Goal: Transaction & Acquisition: Purchase product/service

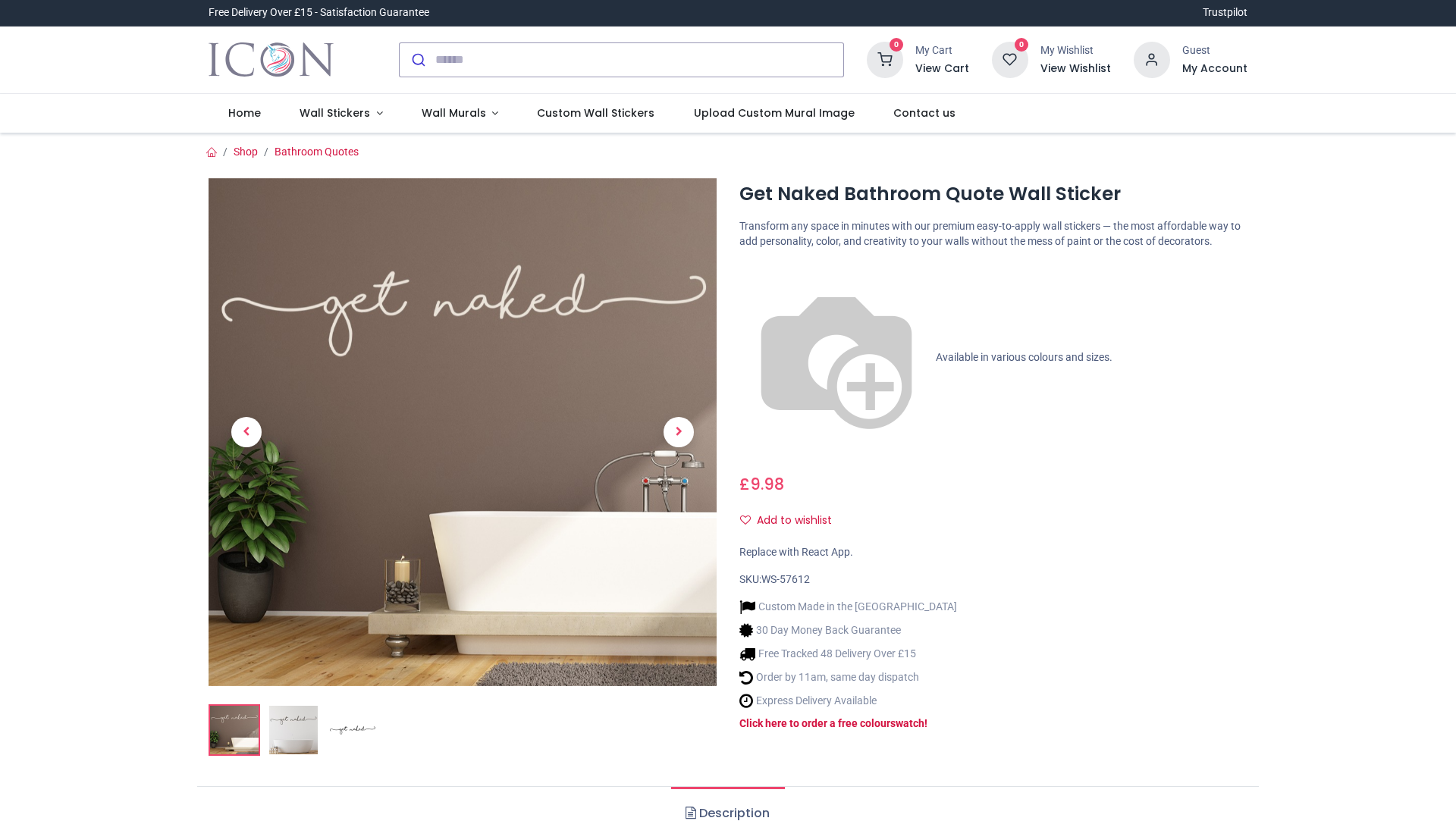
click at [514, 309] on img at bounding box center [462, 432] width 508 height 508
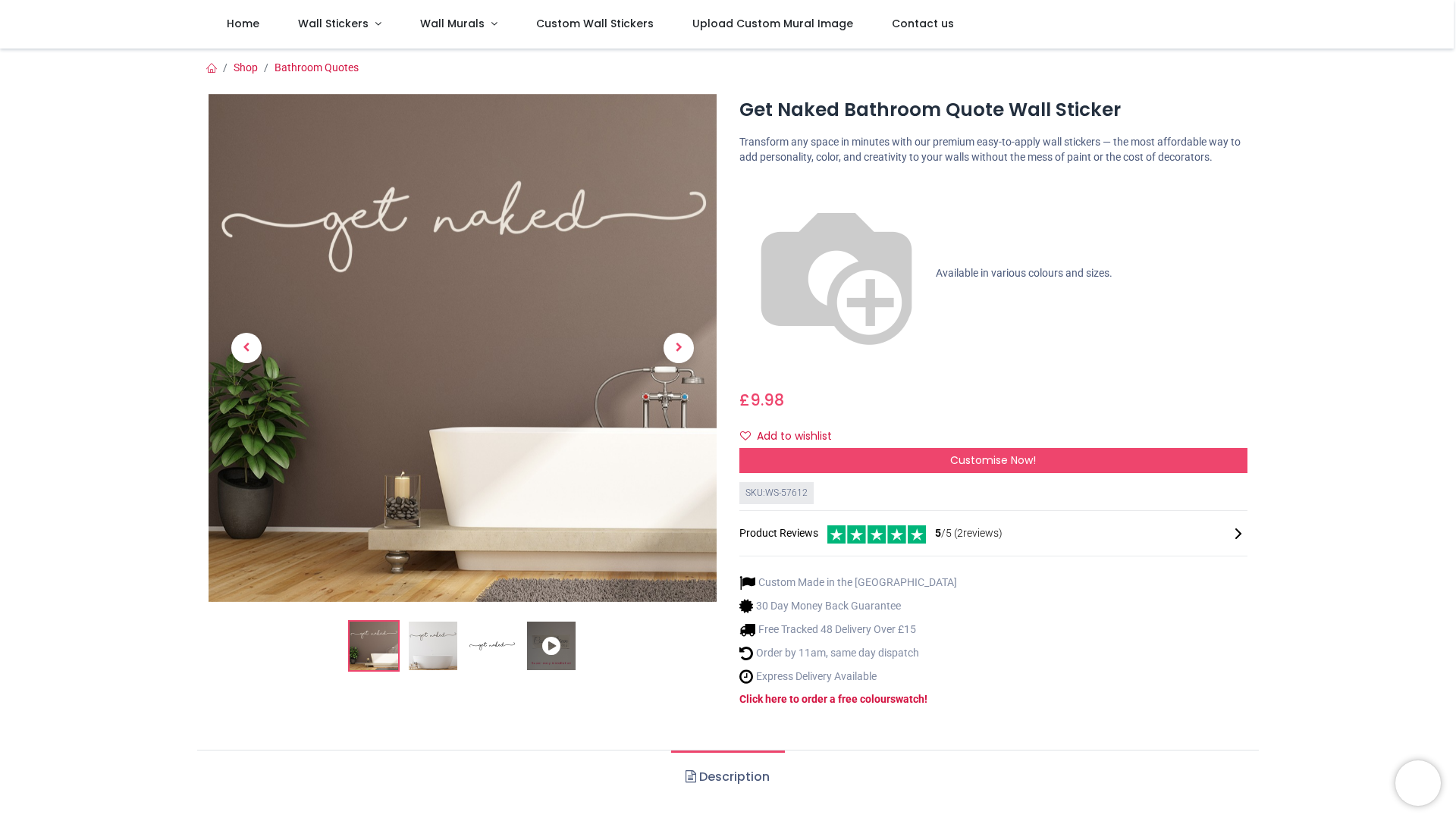
scroll to position [380, 0]
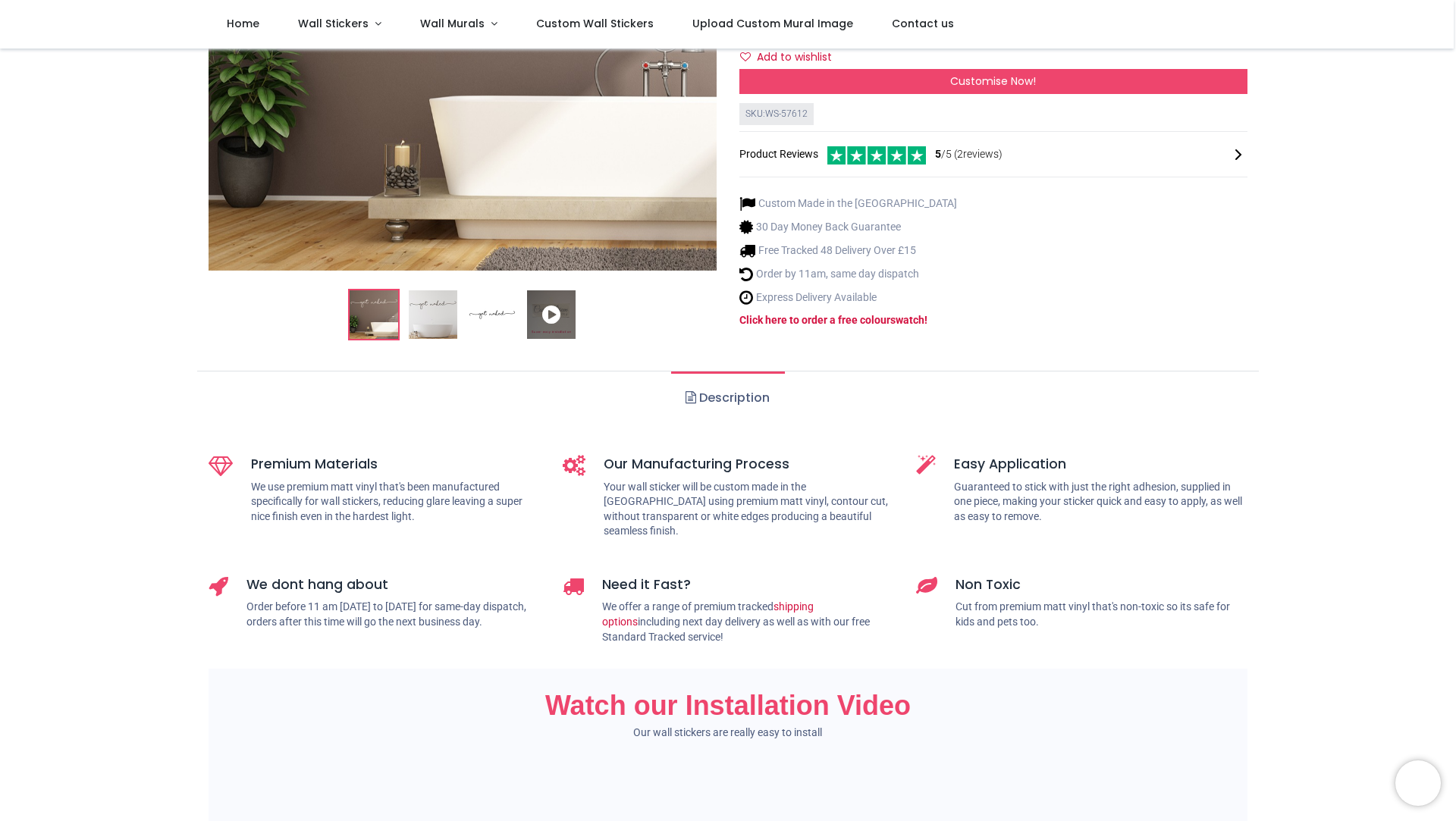
click at [549, 291] on icon at bounding box center [552, 315] width 48 height 48
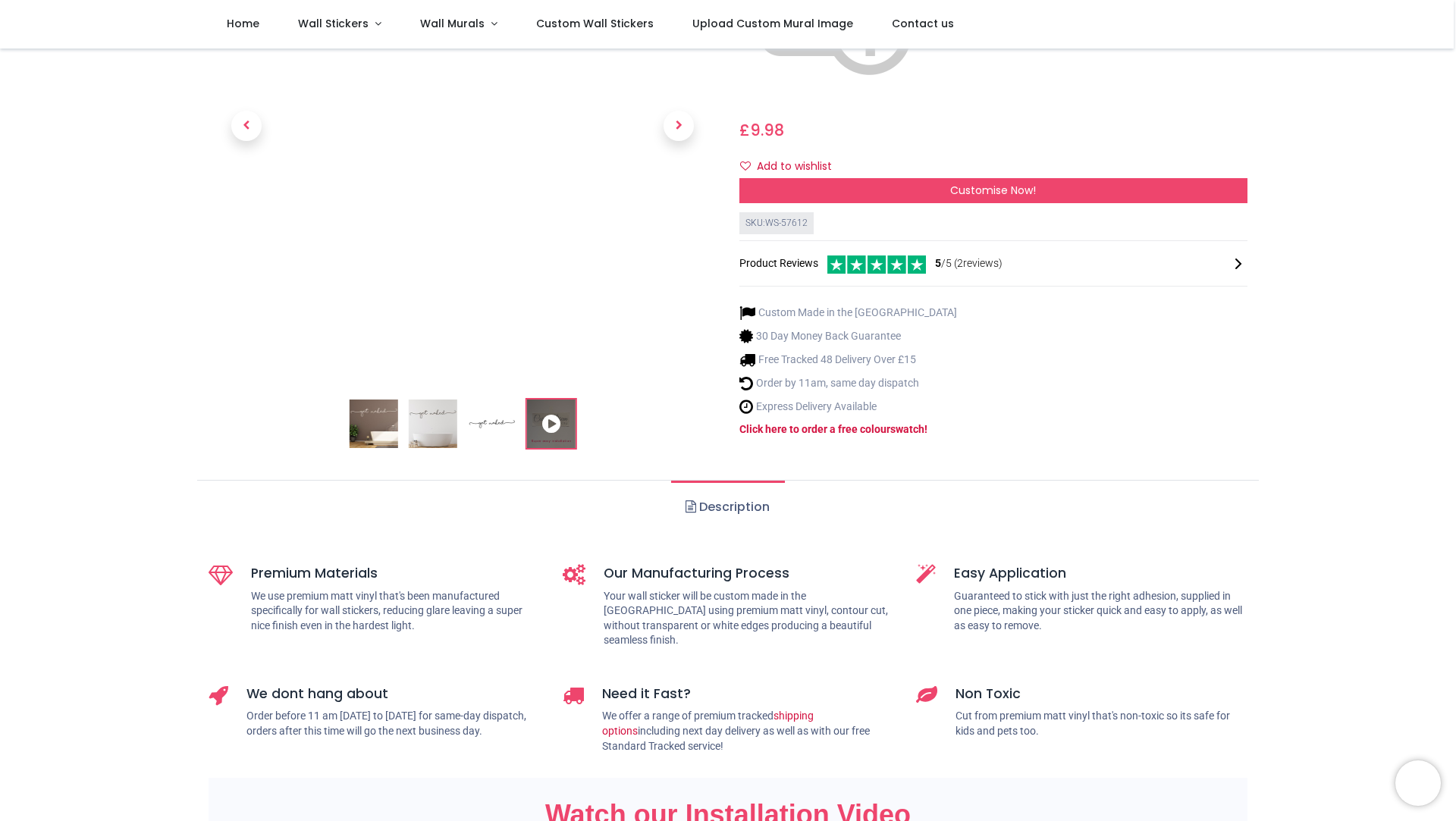
scroll to position [76, 0]
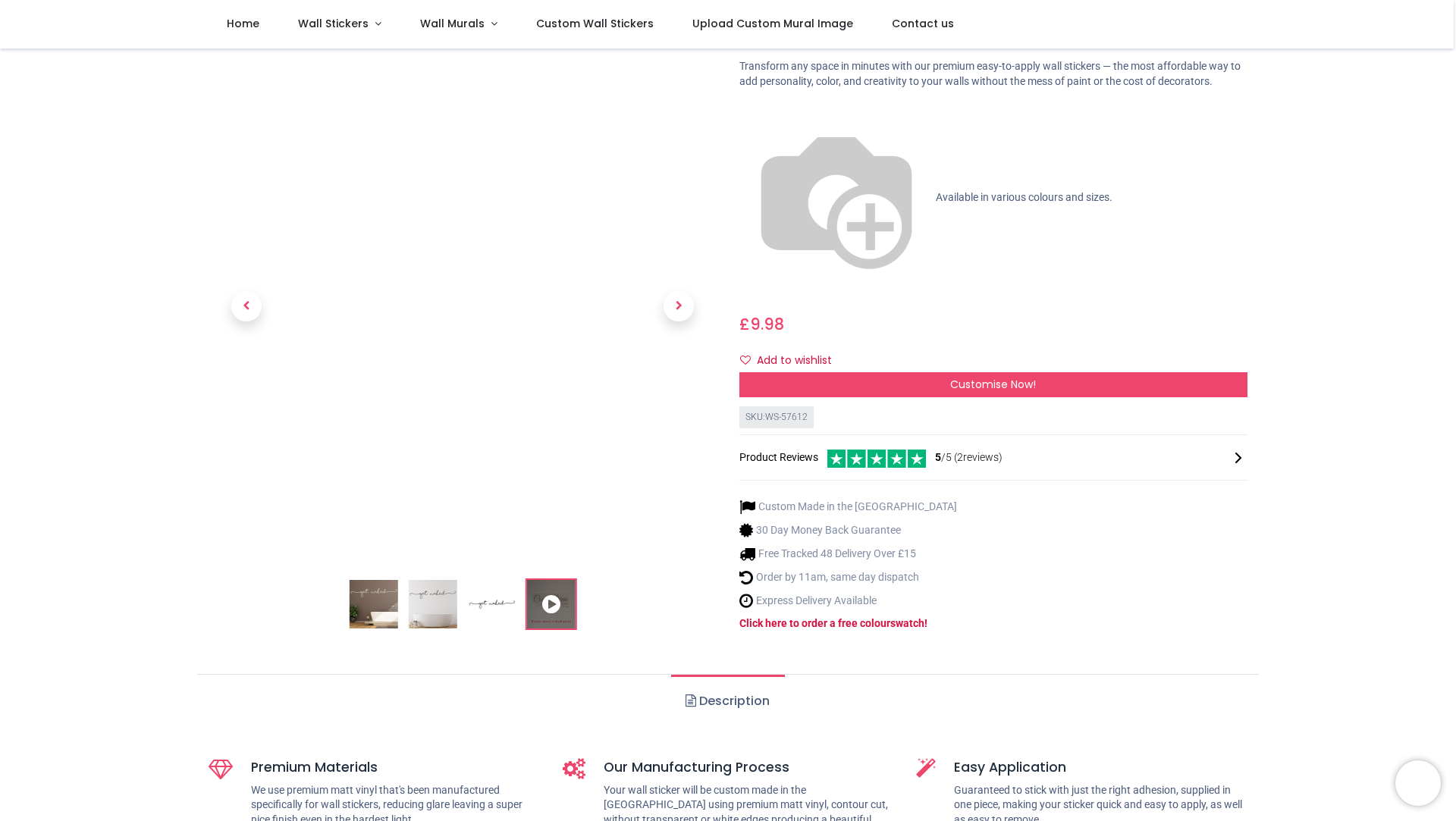
click at [429, 581] on img at bounding box center [433, 605] width 48 height 48
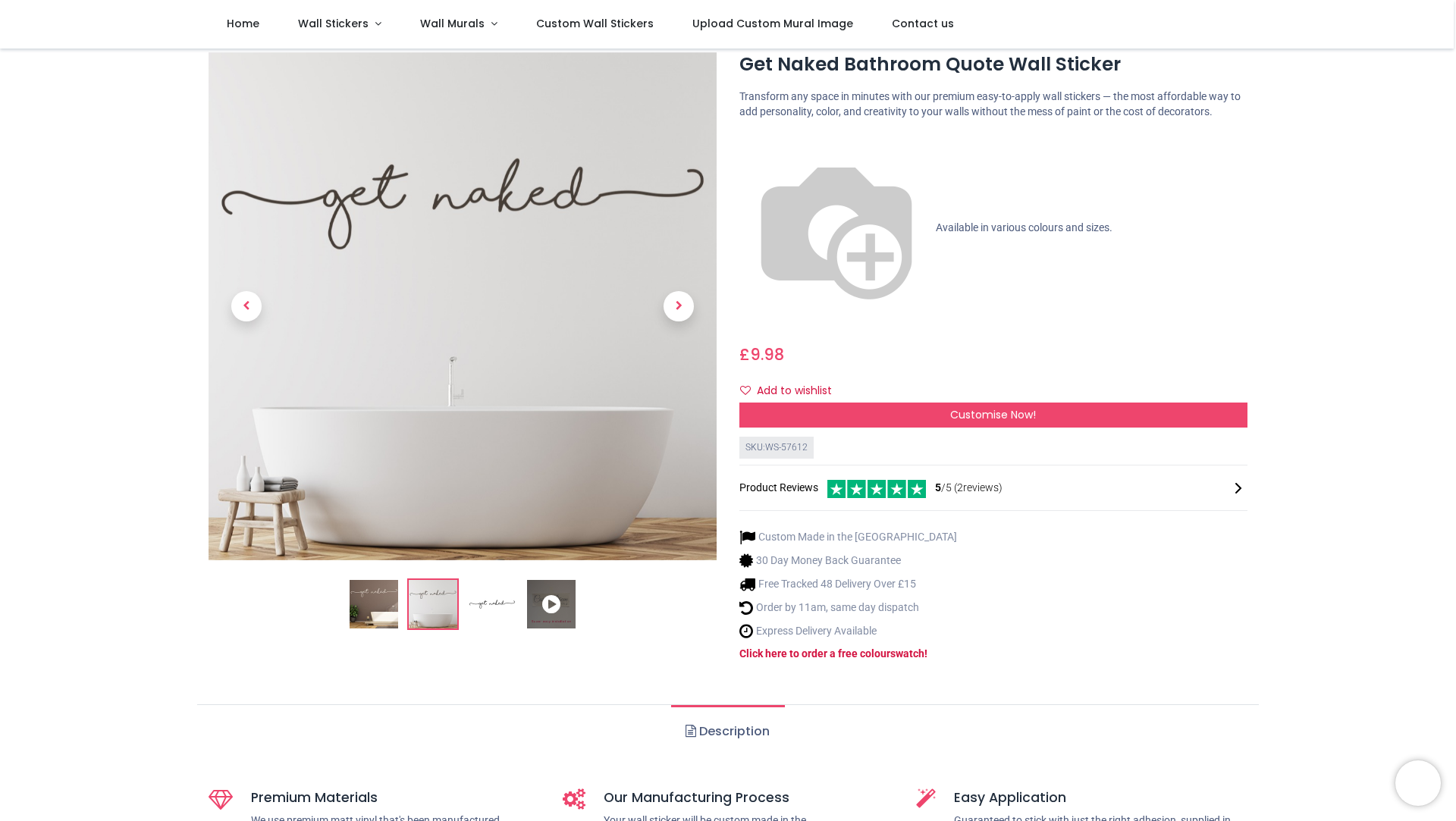
scroll to position [0, 0]
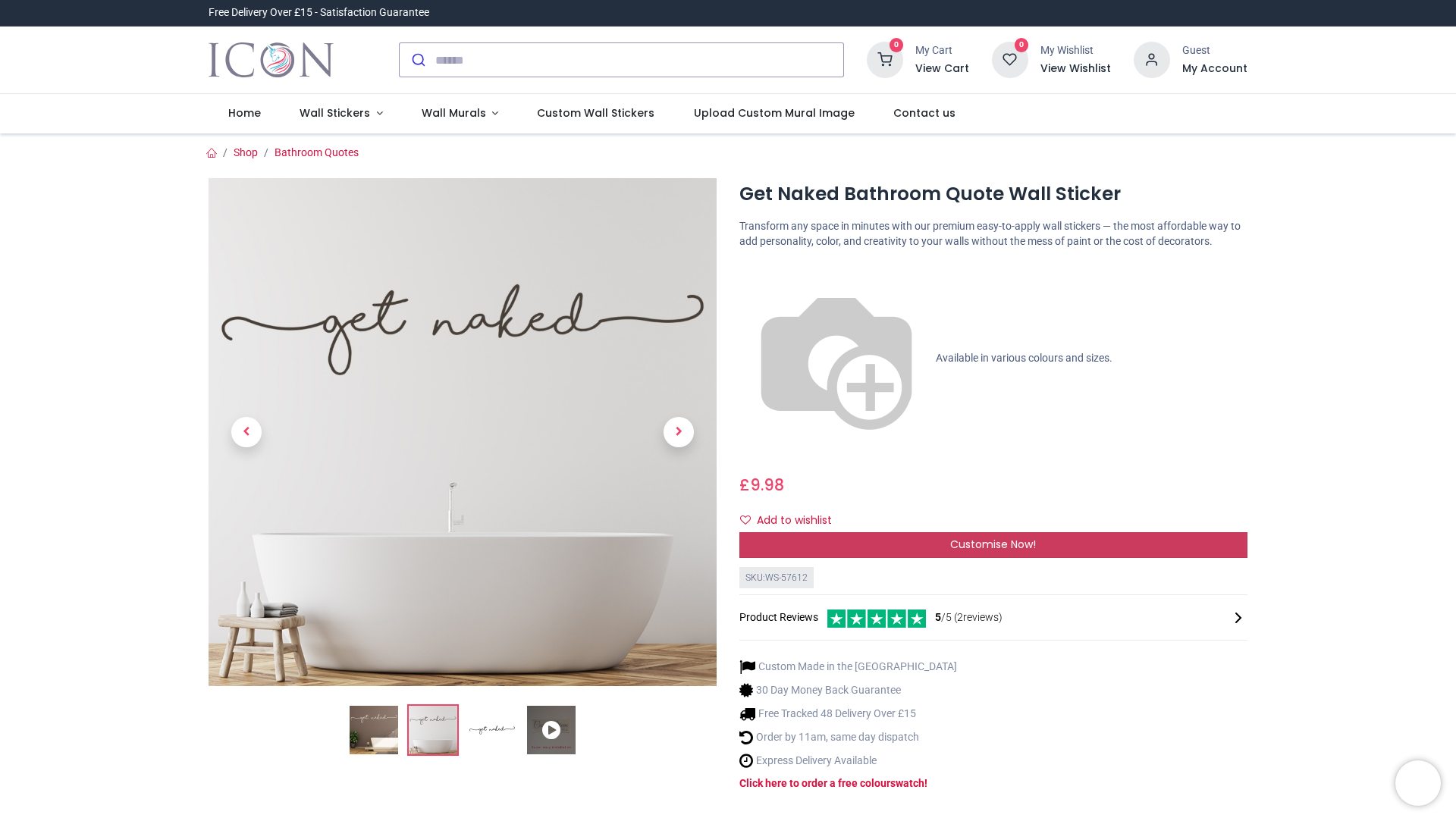
click at [993, 537] on span "Customise Now!" at bounding box center [993, 544] width 86 height 15
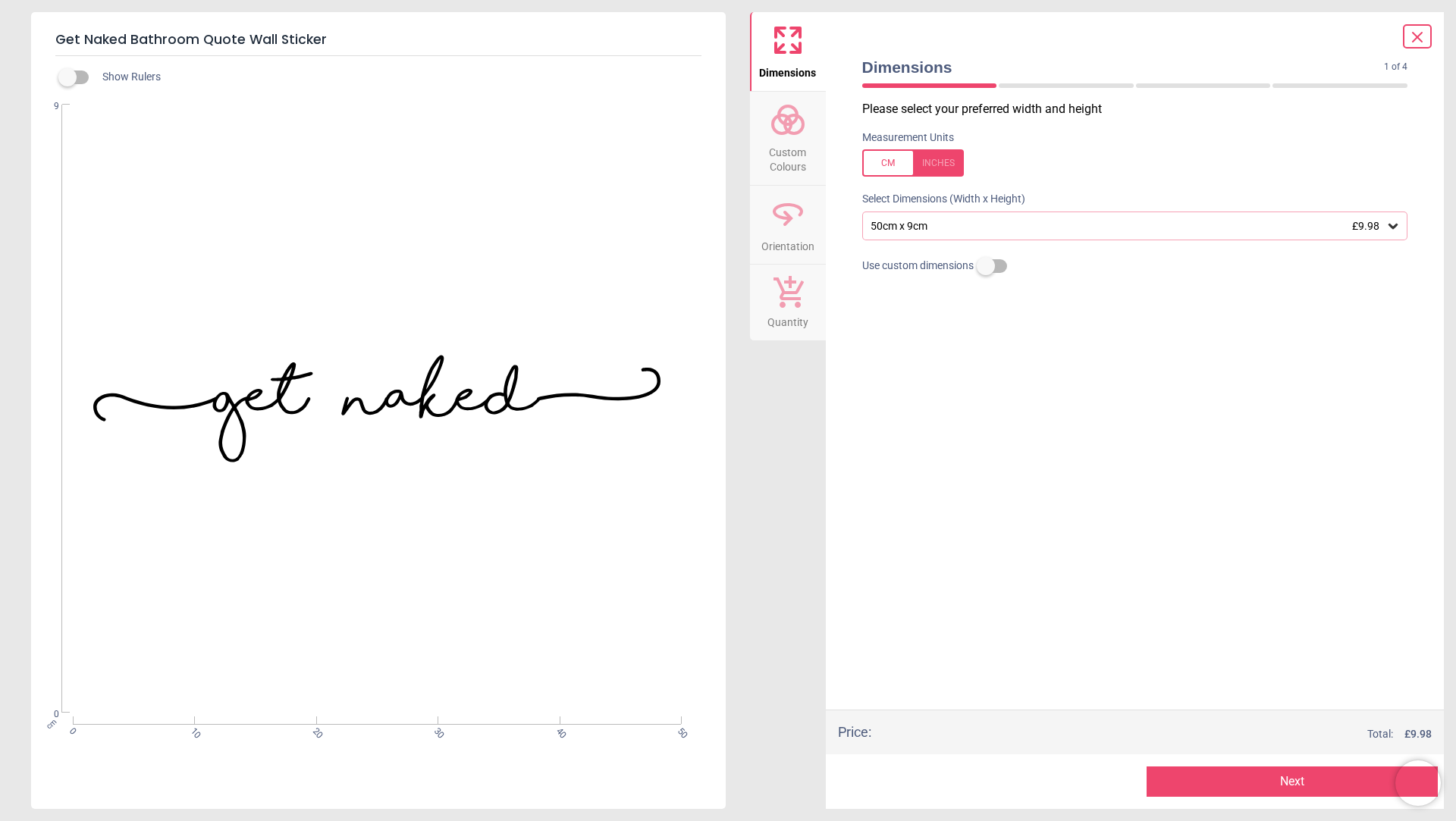
click at [789, 131] on circle at bounding box center [794, 124] width 18 height 18
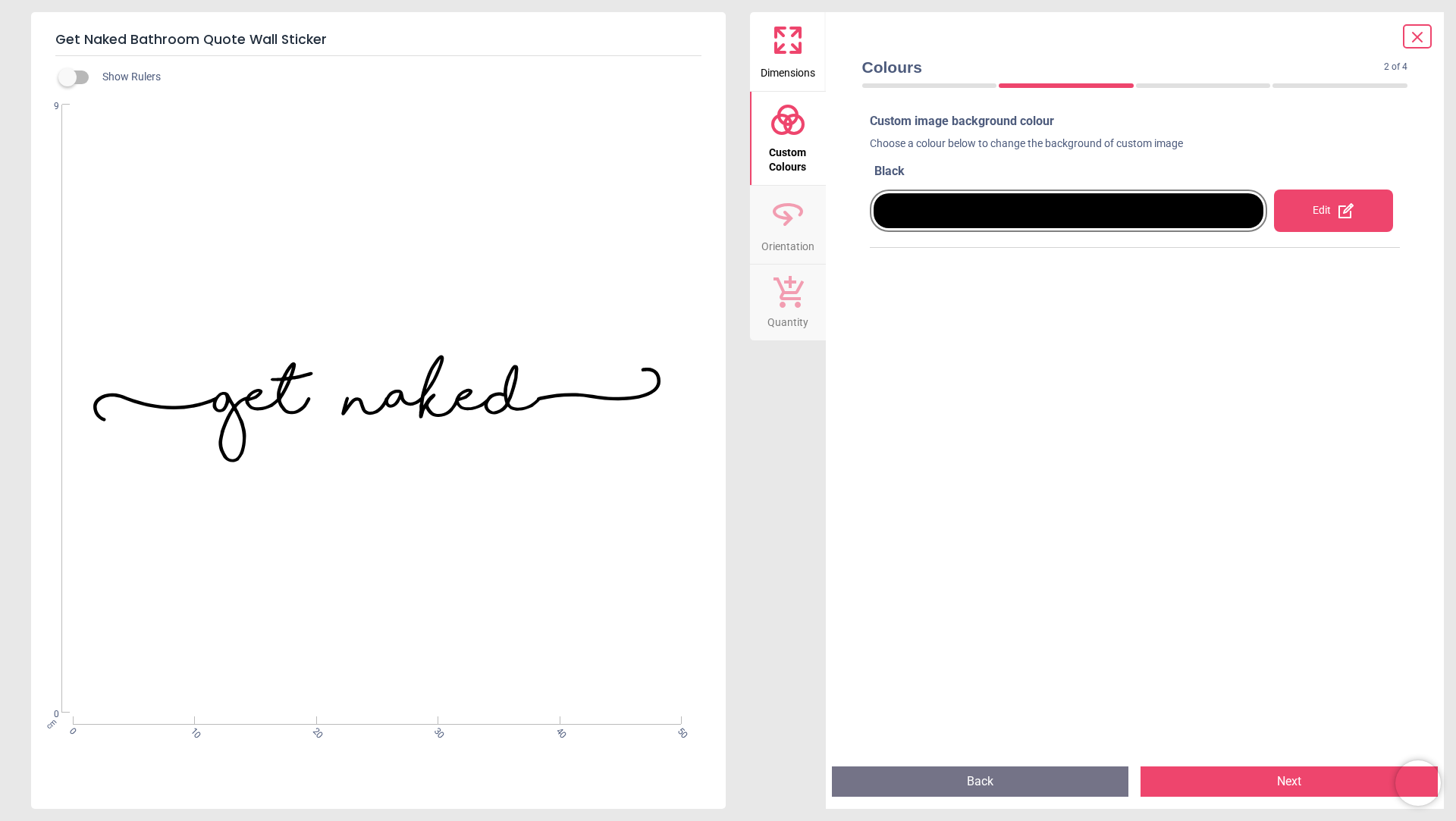
click at [949, 205] on div at bounding box center [1068, 211] width 390 height 35
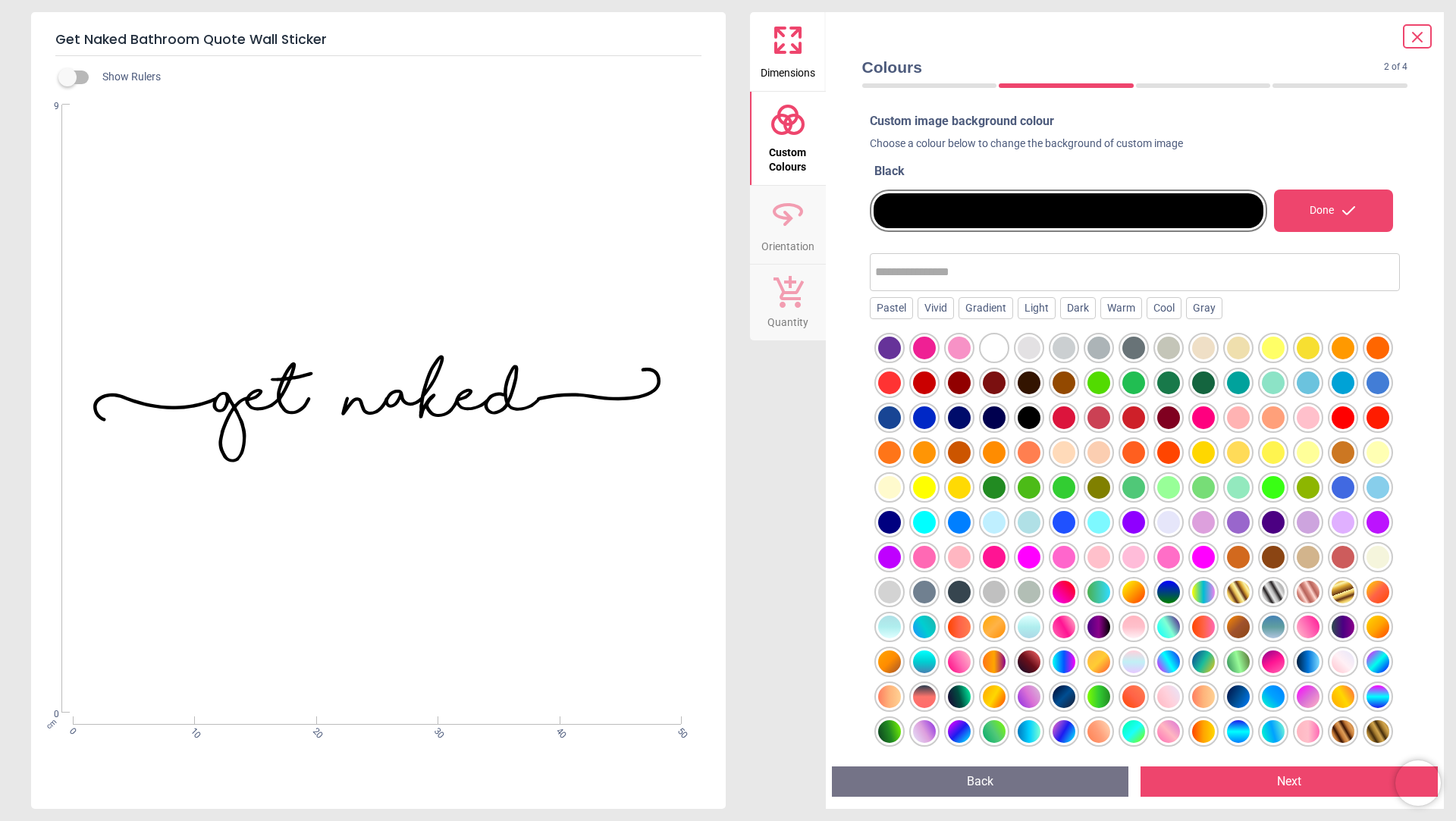
click at [993, 345] on div at bounding box center [994, 347] width 22 height 22
